Goal: Task Accomplishment & Management: Manage account settings

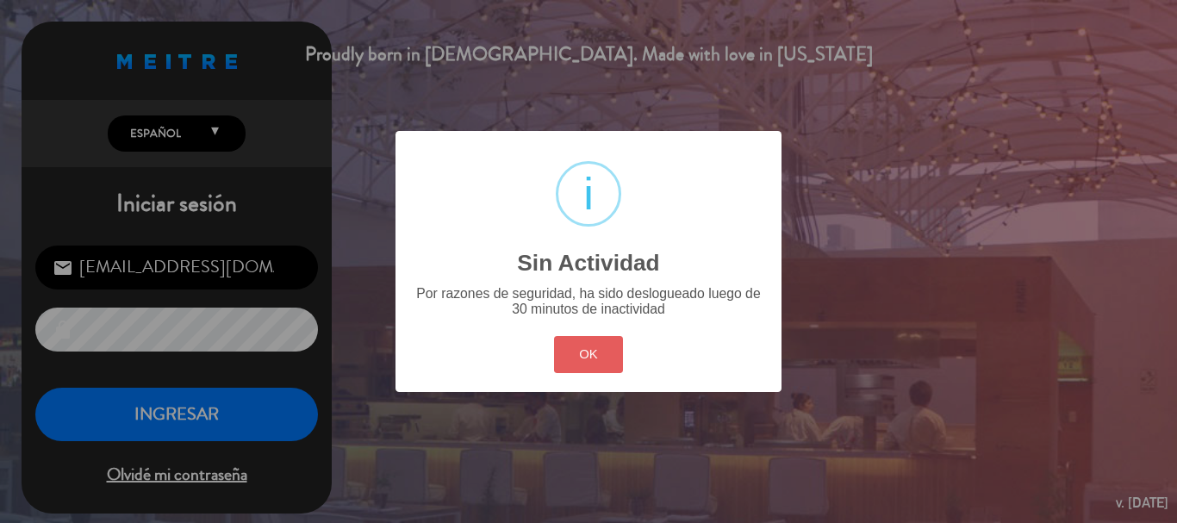
click at [576, 352] on button "OK" at bounding box center [589, 354] width 70 height 37
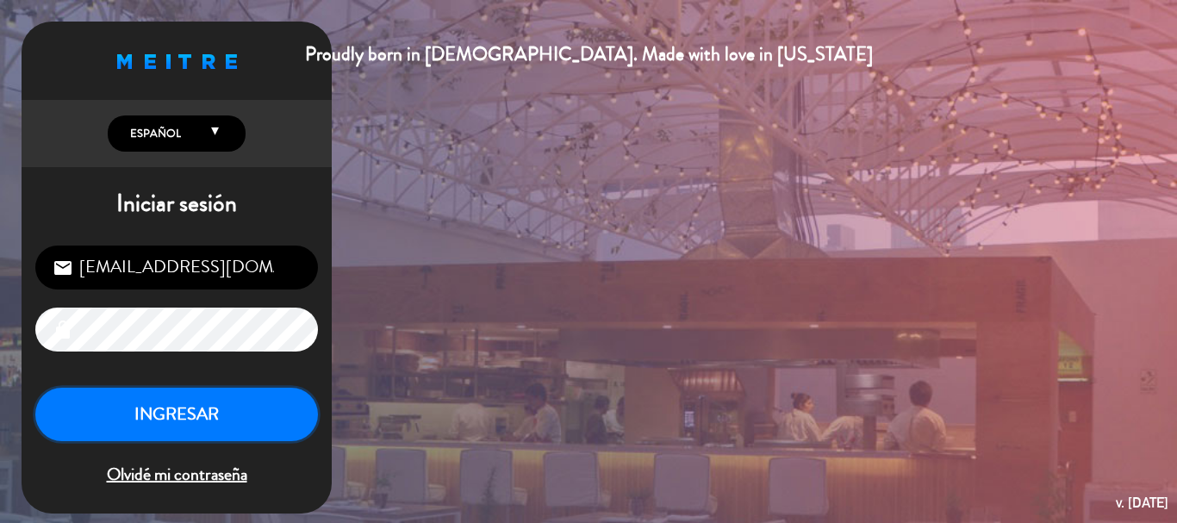
click at [249, 415] on button "INGRESAR" at bounding box center [176, 415] width 283 height 54
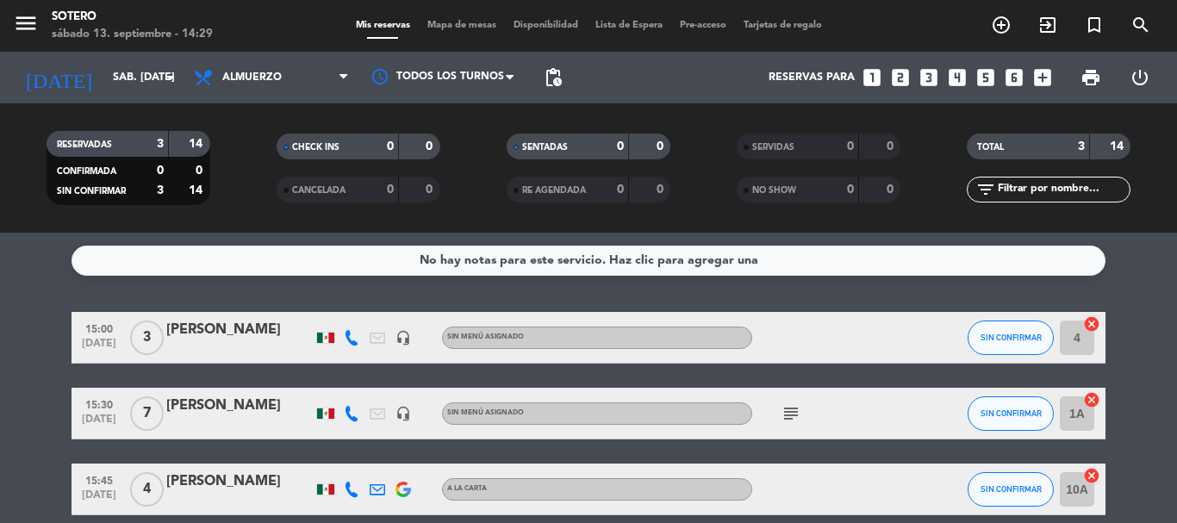
click at [787, 415] on icon "subject" at bounding box center [791, 413] width 21 height 21
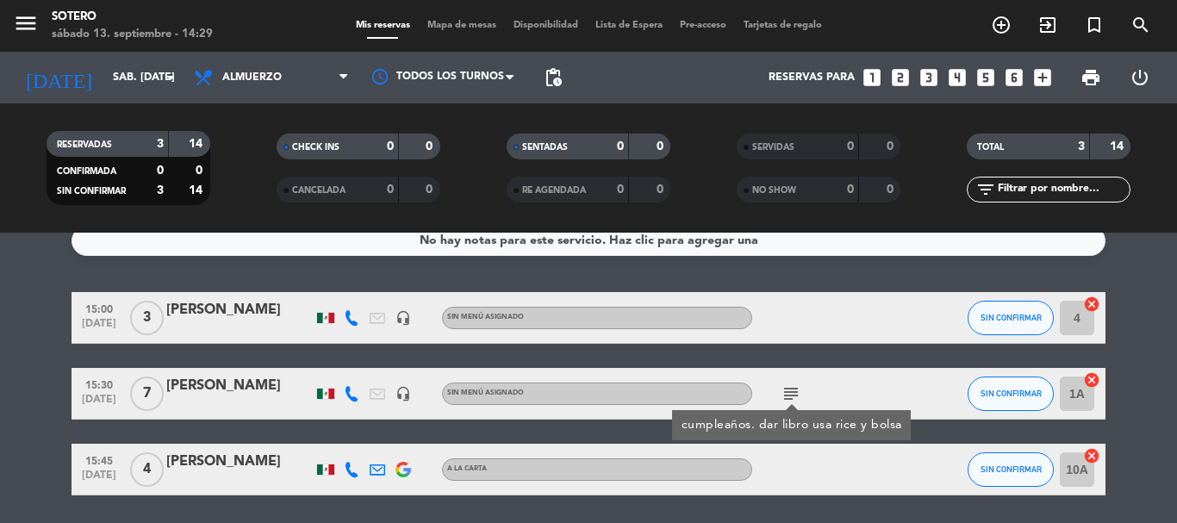
scroll to position [78, 0]
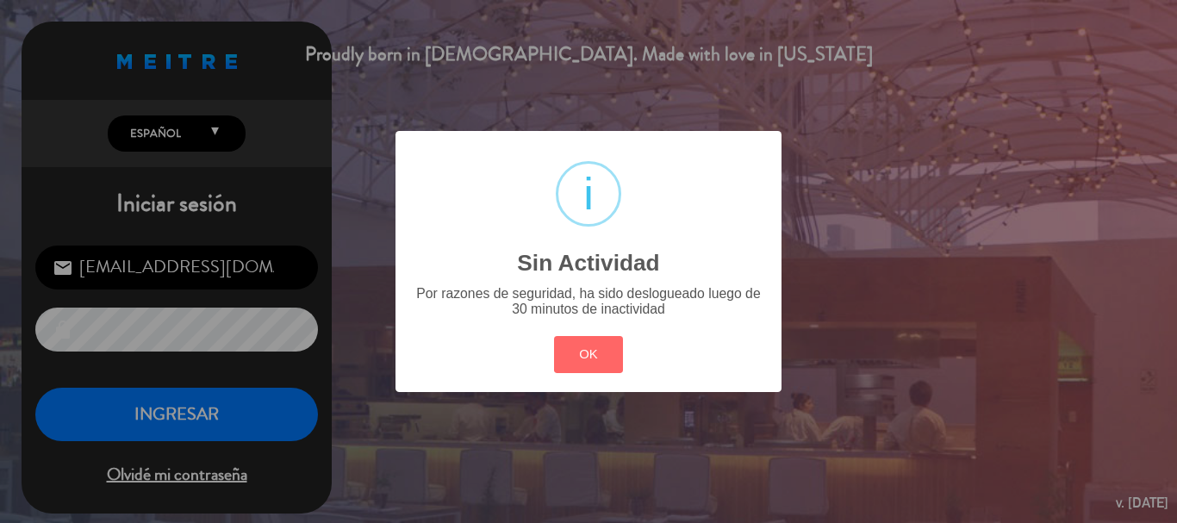
click at [299, 420] on div "? ! i Sin Actividad × Por razones de seguridad, ha sido deslogueado luego de 30…" at bounding box center [588, 261] width 1177 height 523
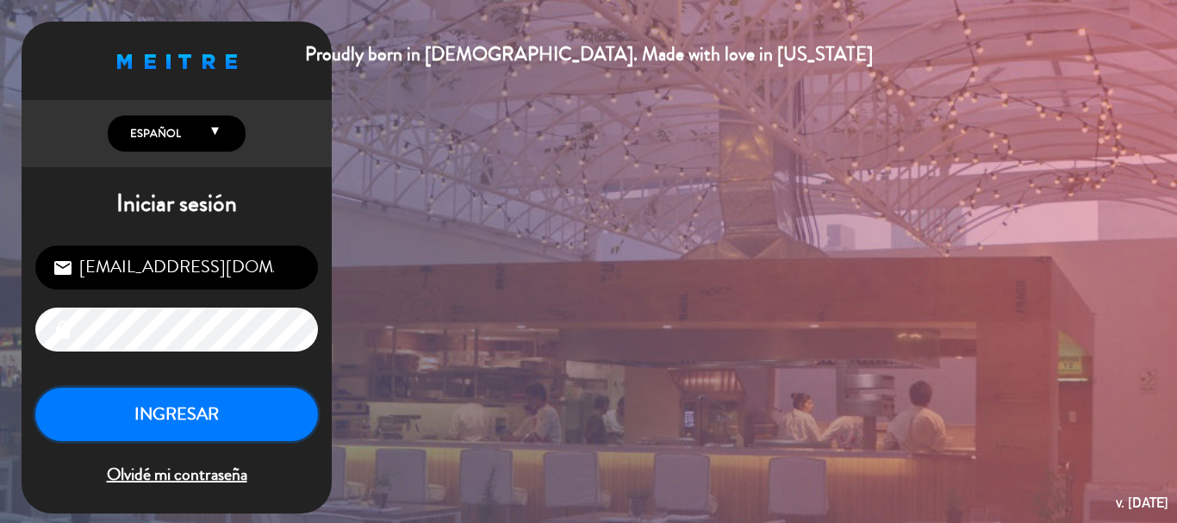
click at [187, 422] on button "INGRESAR" at bounding box center [176, 415] width 283 height 54
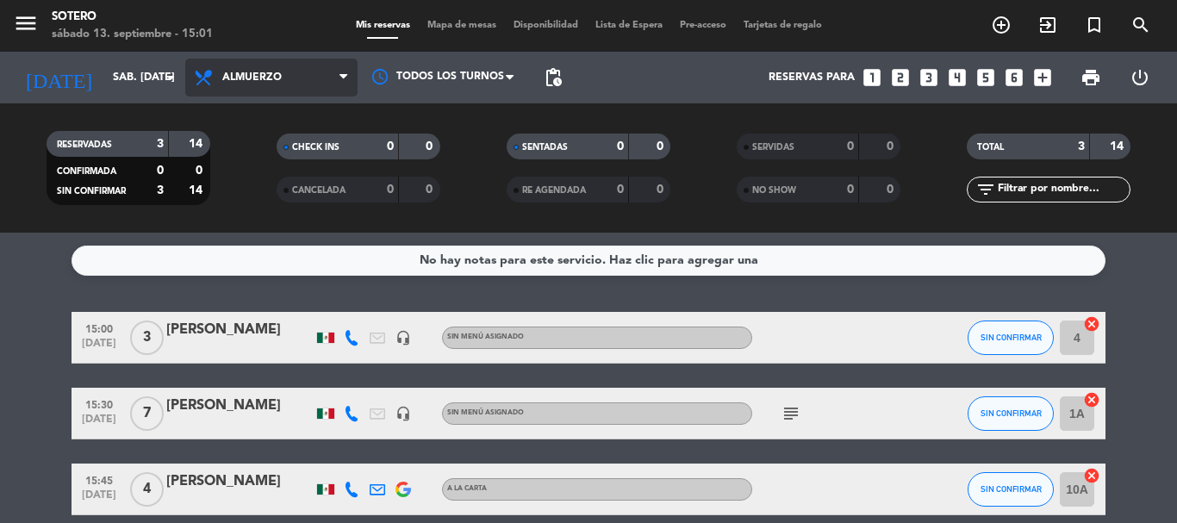
click at [343, 84] on icon at bounding box center [343, 78] width 8 height 14
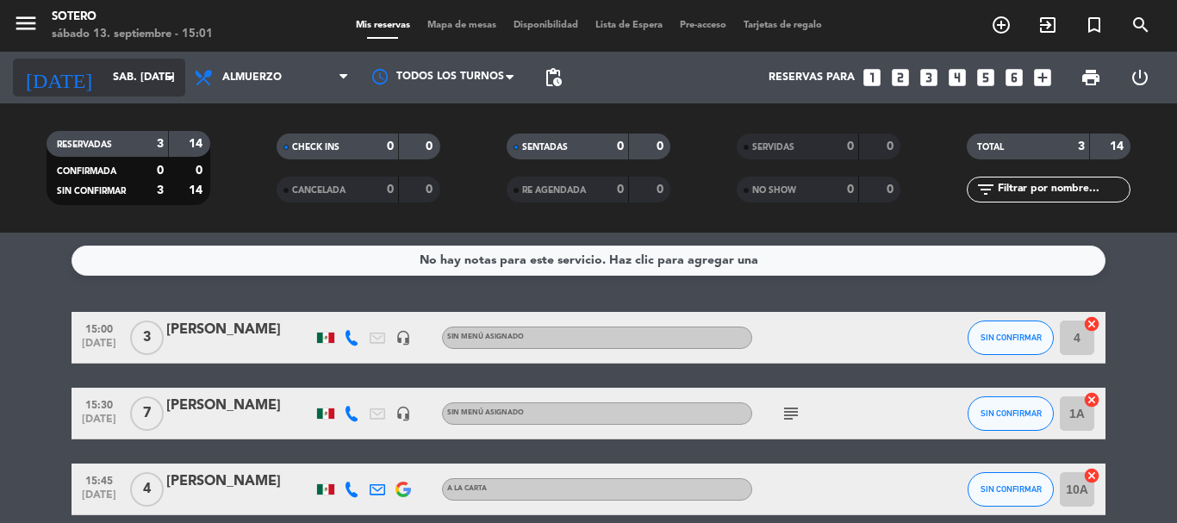
click at [173, 82] on icon "arrow_drop_down" at bounding box center [170, 77] width 21 height 21
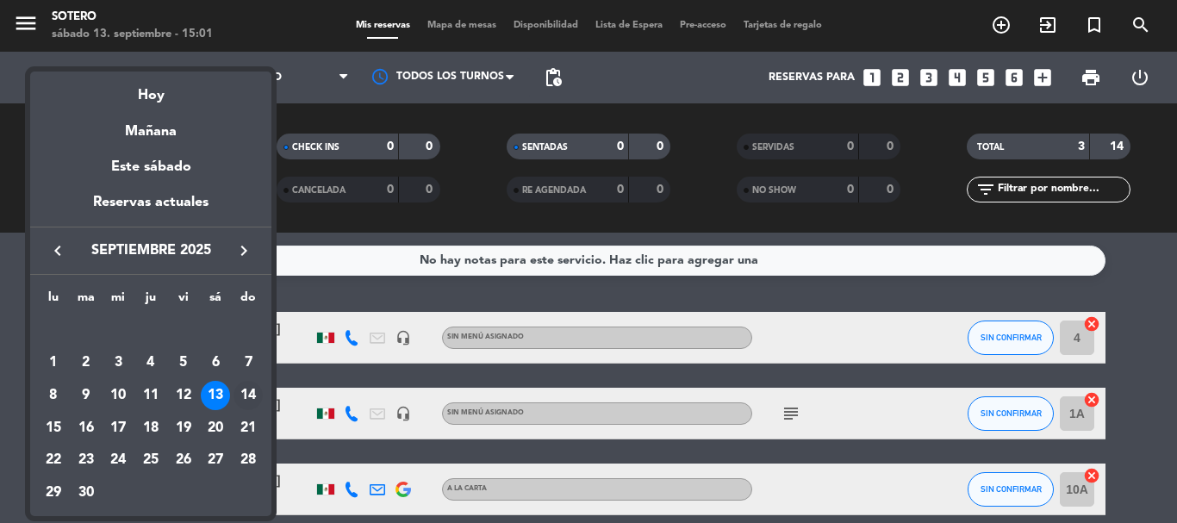
click at [251, 395] on div "14" at bounding box center [248, 395] width 29 height 29
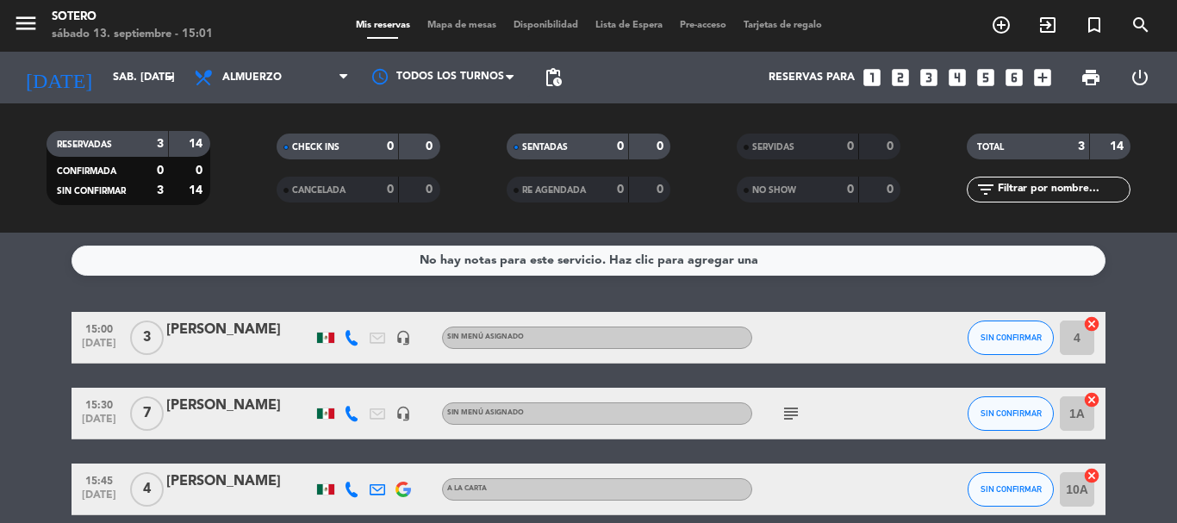
type input "dom. [DATE]"
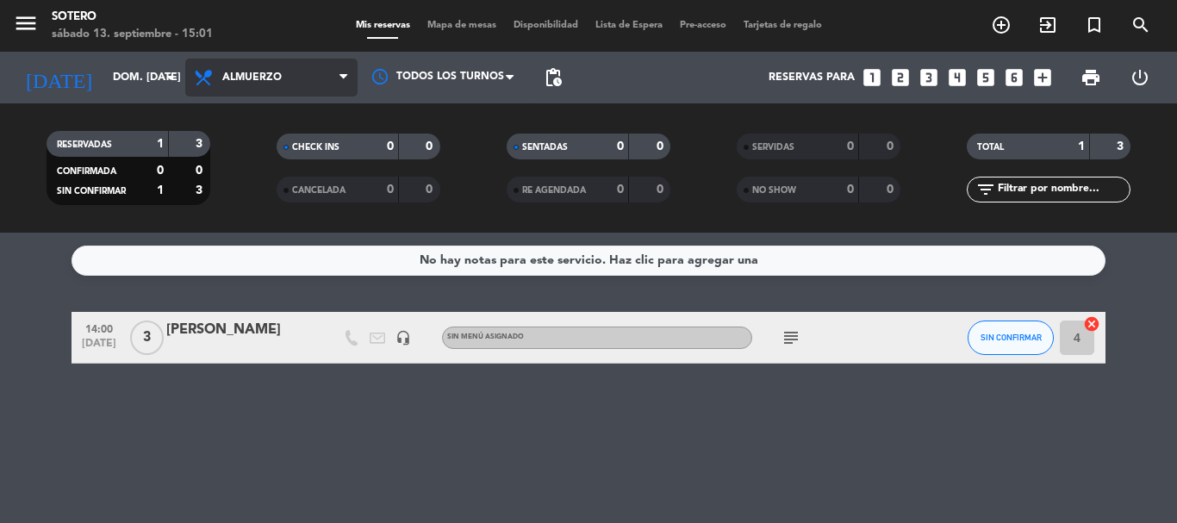
click at [345, 71] on icon at bounding box center [343, 78] width 8 height 14
click at [308, 225] on div "menu [PERSON_NAME] 13. septiembre - 15:01 Mis reservas Mapa de mesas Disponibil…" at bounding box center [588, 116] width 1177 height 233
click at [957, 75] on icon "looks_4" at bounding box center [957, 77] width 22 height 22
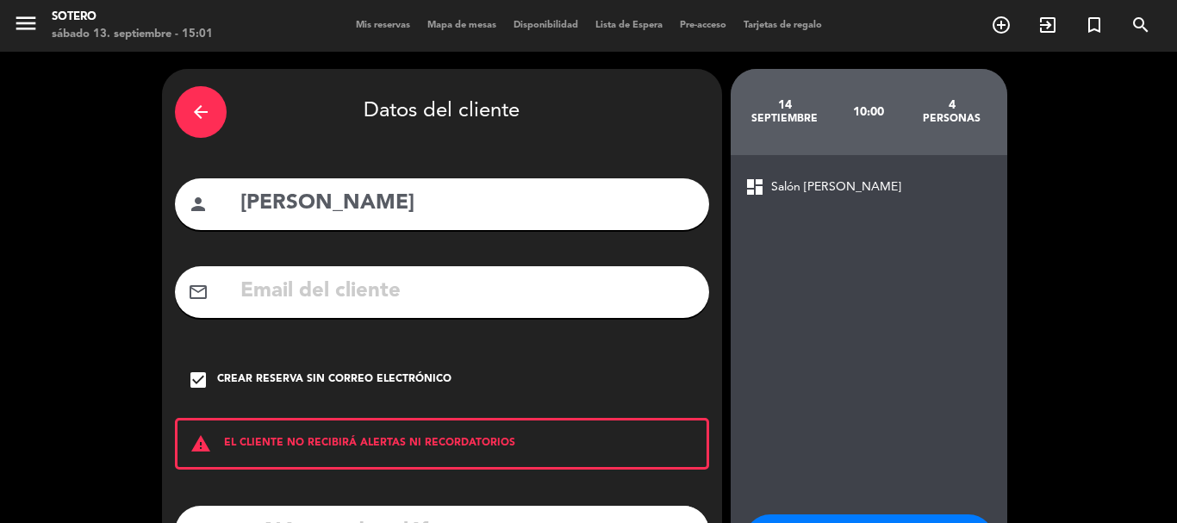
click at [423, 206] on input "[PERSON_NAME]" at bounding box center [468, 203] width 458 height 35
click at [189, 117] on div "arrow_back" at bounding box center [201, 112] width 52 height 52
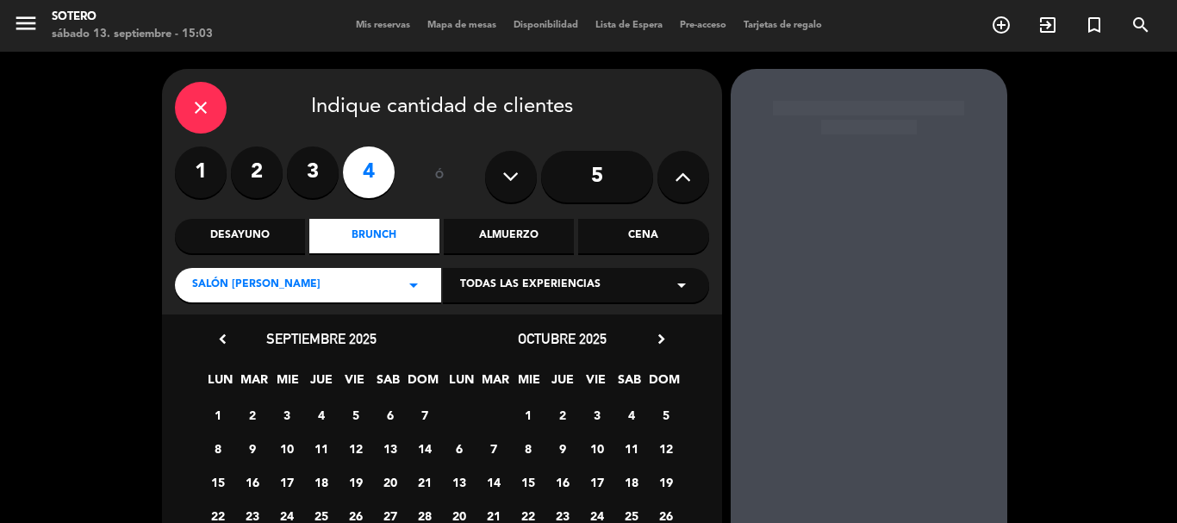
click at [189, 117] on div "close" at bounding box center [201, 108] width 52 height 52
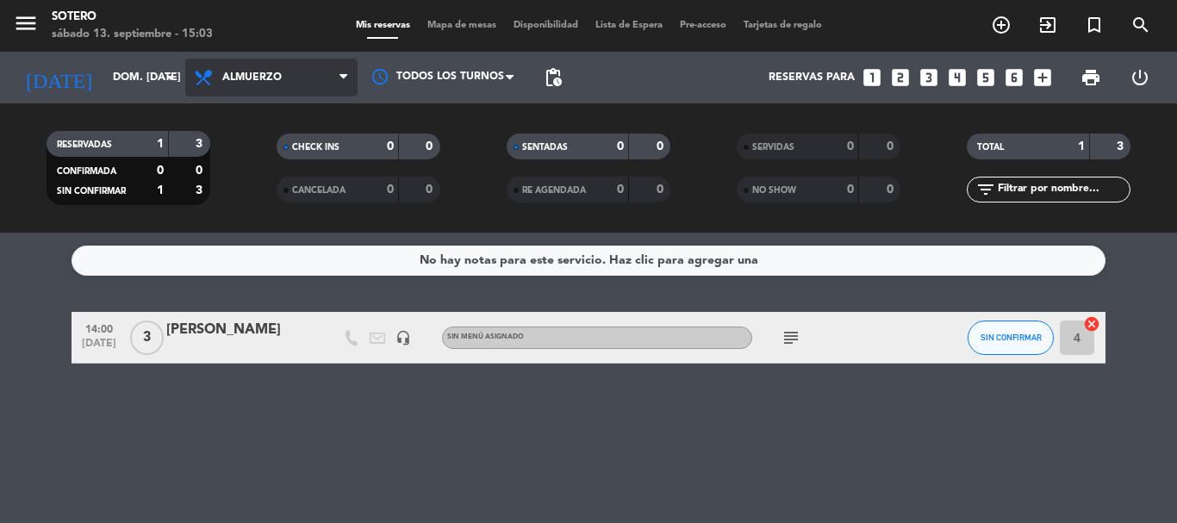
click at [347, 78] on icon at bounding box center [343, 78] width 8 height 14
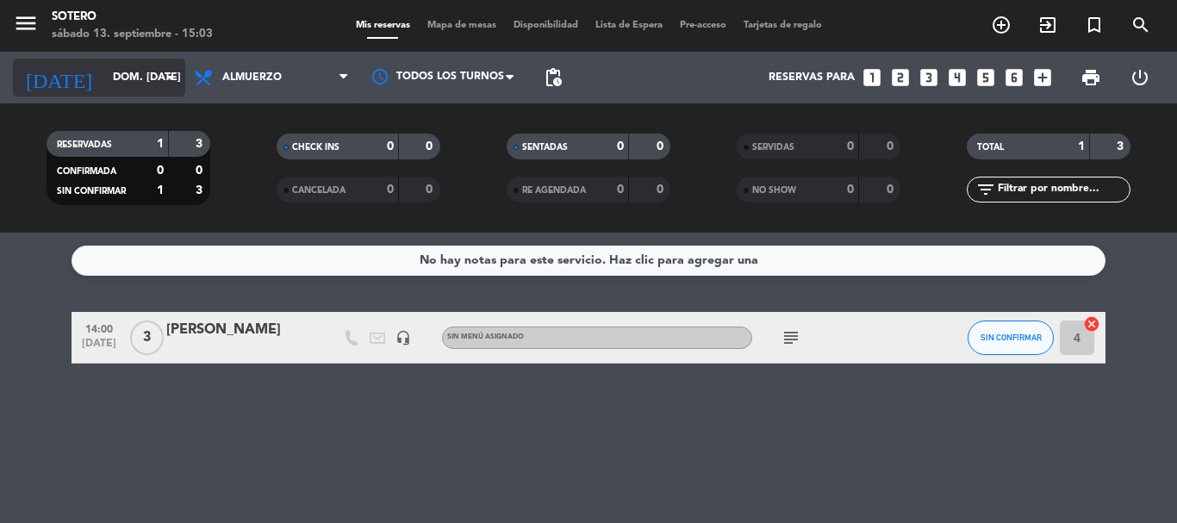
click at [171, 91] on input "dom. [DATE]" at bounding box center [177, 77] width 146 height 29
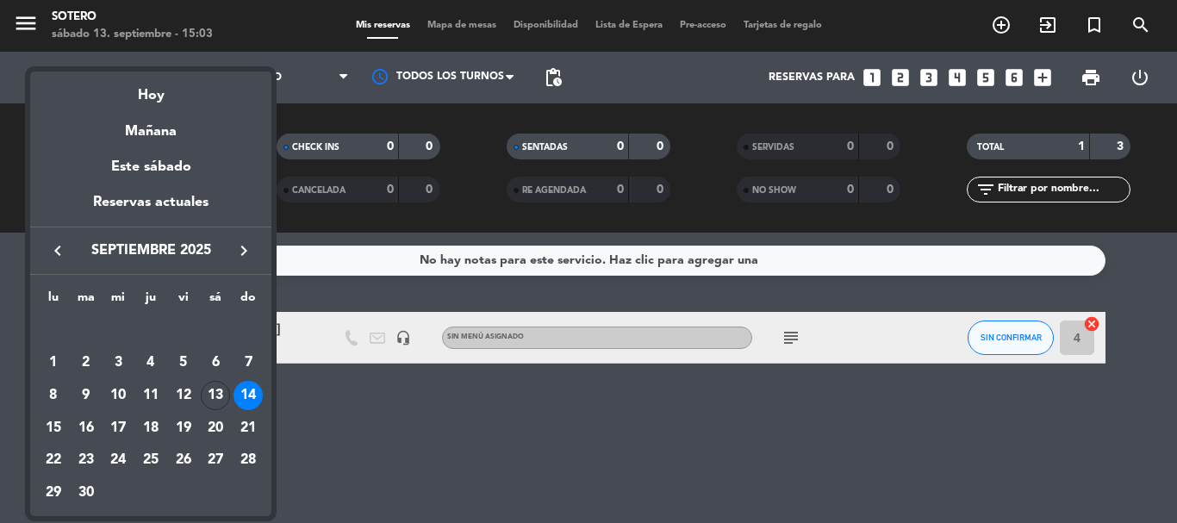
click at [333, 285] on div at bounding box center [588, 261] width 1177 height 523
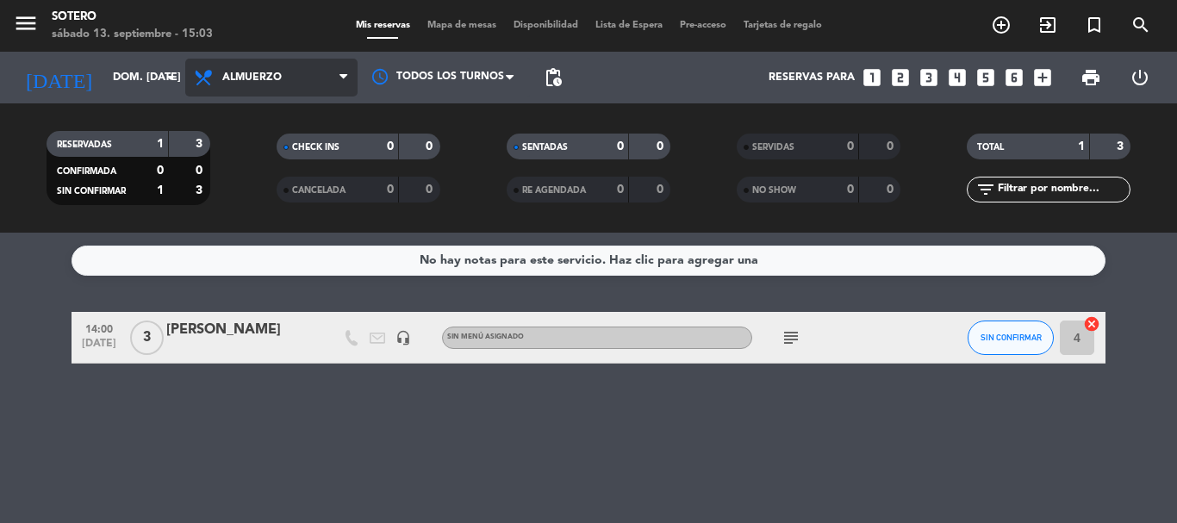
click at [340, 80] on span "Almuerzo" at bounding box center [271, 78] width 172 height 38
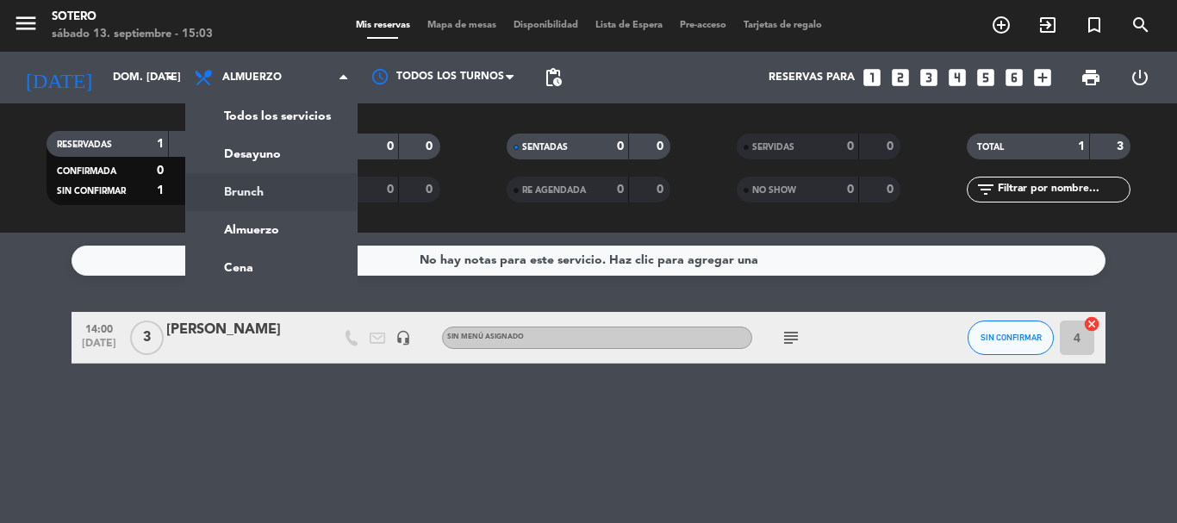
click at [299, 189] on div "menu [PERSON_NAME] 13. septiembre - 15:03 Mis reservas Mapa de mesas Disponibil…" at bounding box center [588, 116] width 1177 height 233
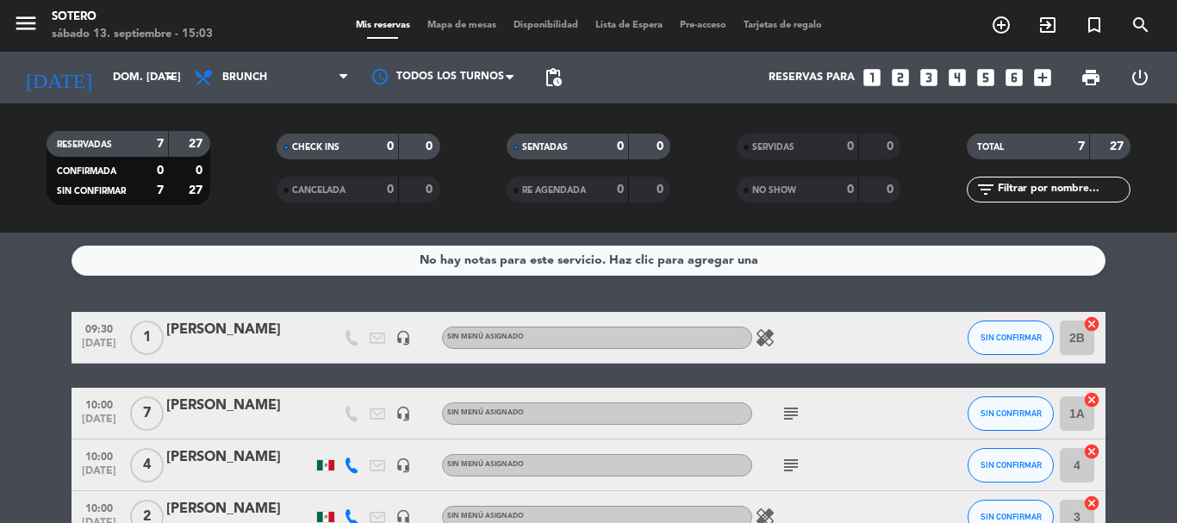
click at [798, 471] on icon "subject" at bounding box center [791, 465] width 21 height 21
click at [23, 363] on bookings-row "09:30 [DATE] 1 tzamaret [PERSON_NAME] headset_mic Sin menú asignado healing SIN…" at bounding box center [588, 517] width 1177 height 410
click at [209, 400] on div "[PERSON_NAME]" at bounding box center [239, 406] width 146 height 22
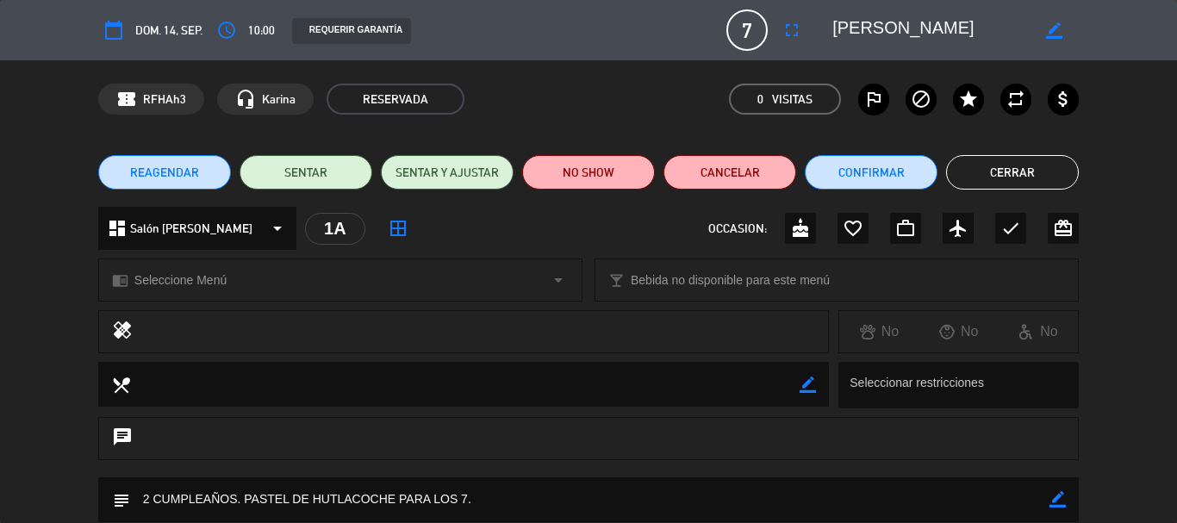
type input "[EMAIL_ADDRESS][DOMAIN_NAME]"
click at [1176, 152] on div "REAGENDAR SENTAR SENTAR Y AJUSTAR NO SHOW Cancelar Confirmar Cerrar" at bounding box center [588, 172] width 1177 height 69
